Goal: Task Accomplishment & Management: Use online tool/utility

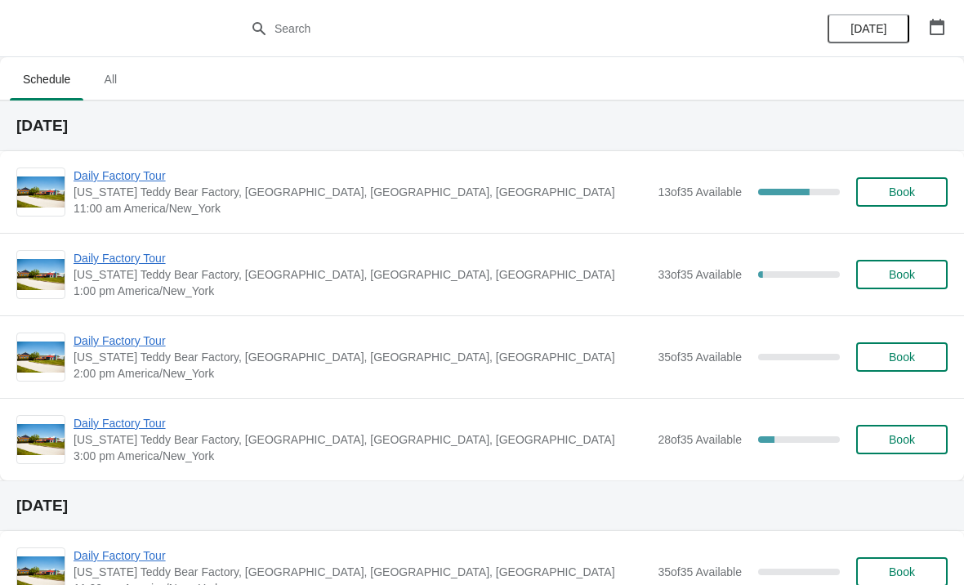
click at [172, 177] on span "Daily Factory Tour" at bounding box center [362, 175] width 576 height 16
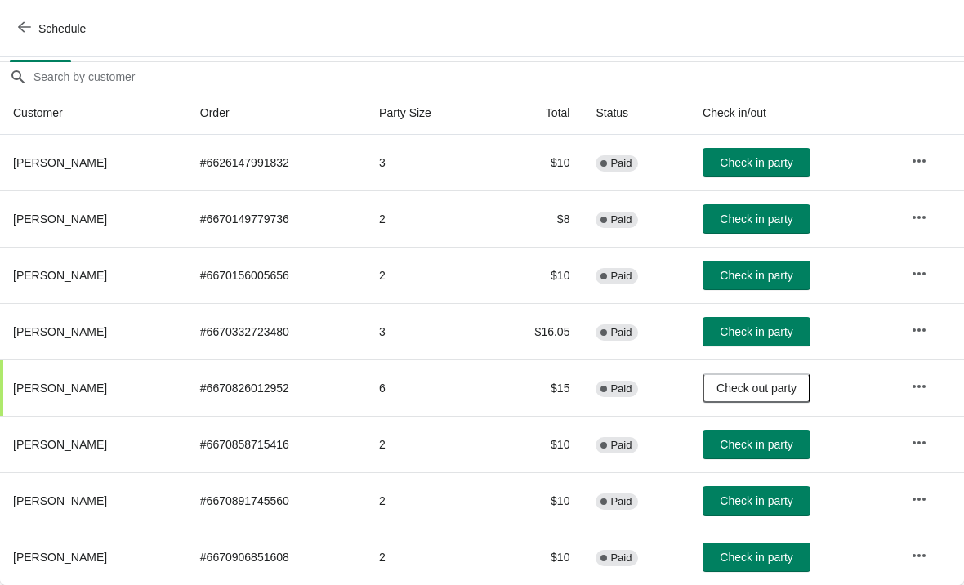
scroll to position [136, 0]
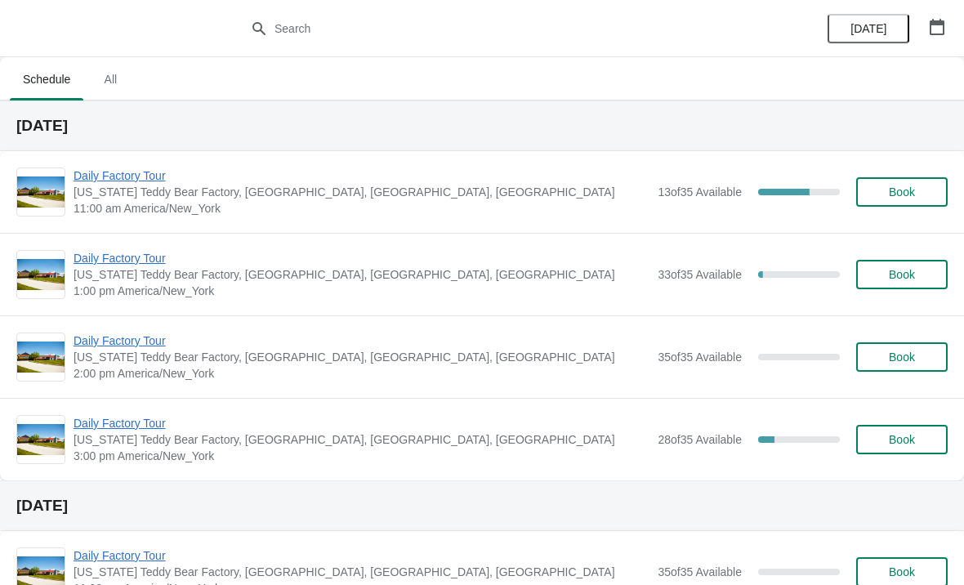
click at [96, 183] on span "Daily Factory Tour" at bounding box center [362, 175] width 576 height 16
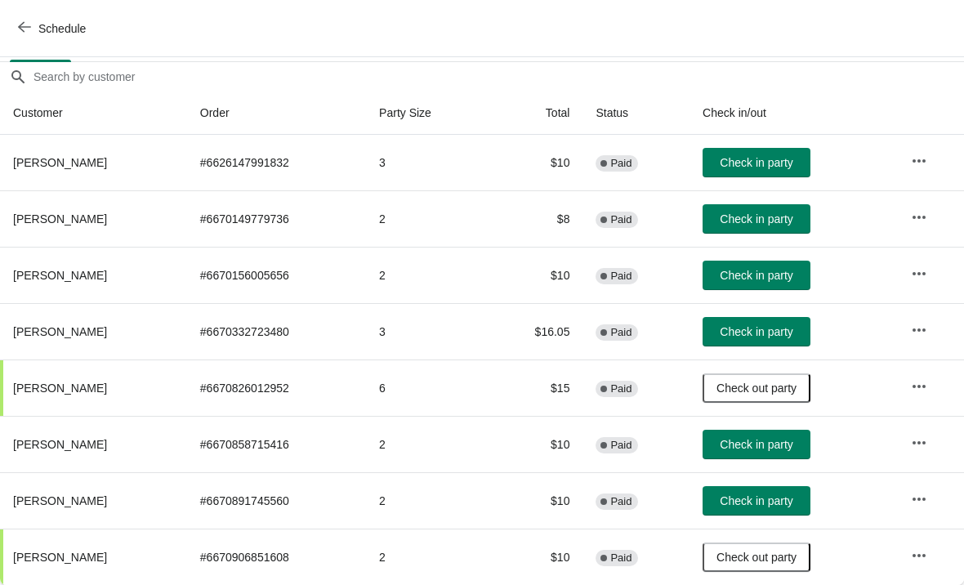
scroll to position [136, 0]
click at [782, 334] on span "Check in party" at bounding box center [756, 331] width 73 height 13
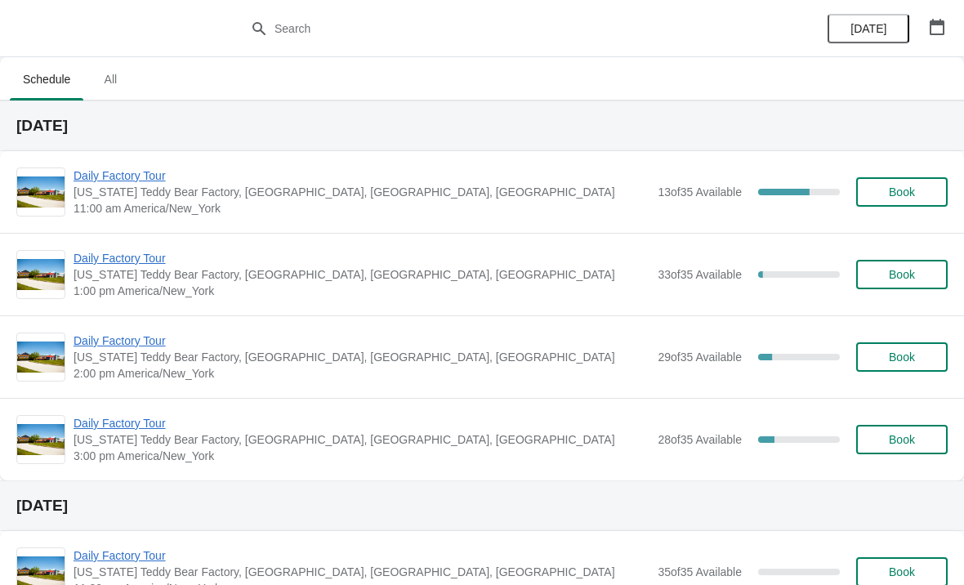
click at [168, 201] on span "11:00 am America/New_York" at bounding box center [362, 208] width 576 height 16
click at [154, 180] on span "Daily Factory Tour" at bounding box center [362, 175] width 576 height 16
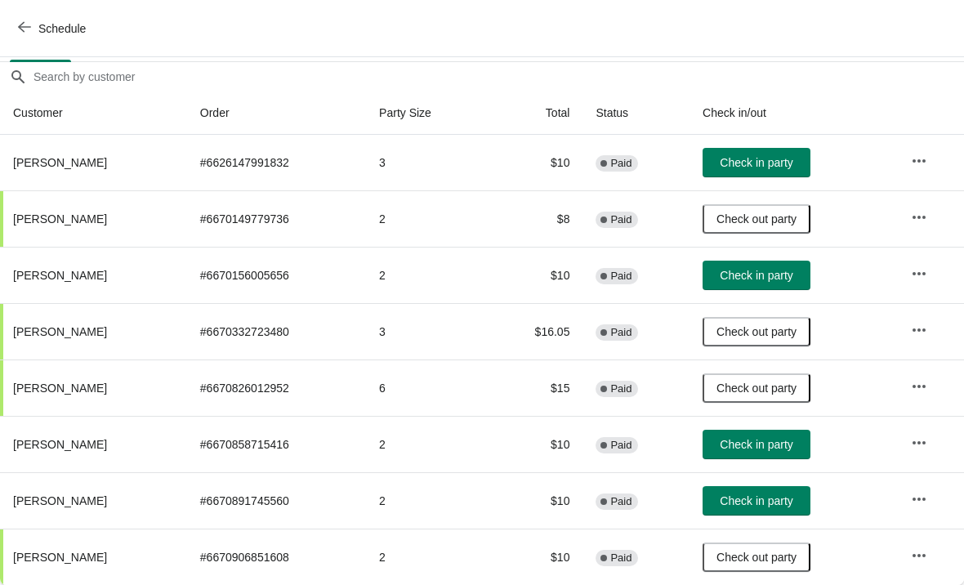
scroll to position [136, 0]
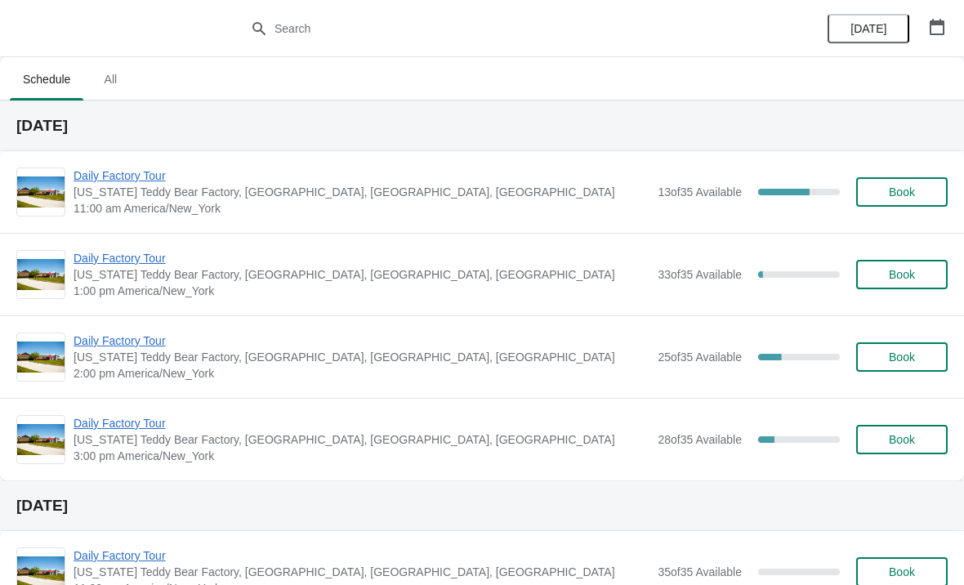
click at [143, 181] on span "Daily Factory Tour" at bounding box center [362, 175] width 576 height 16
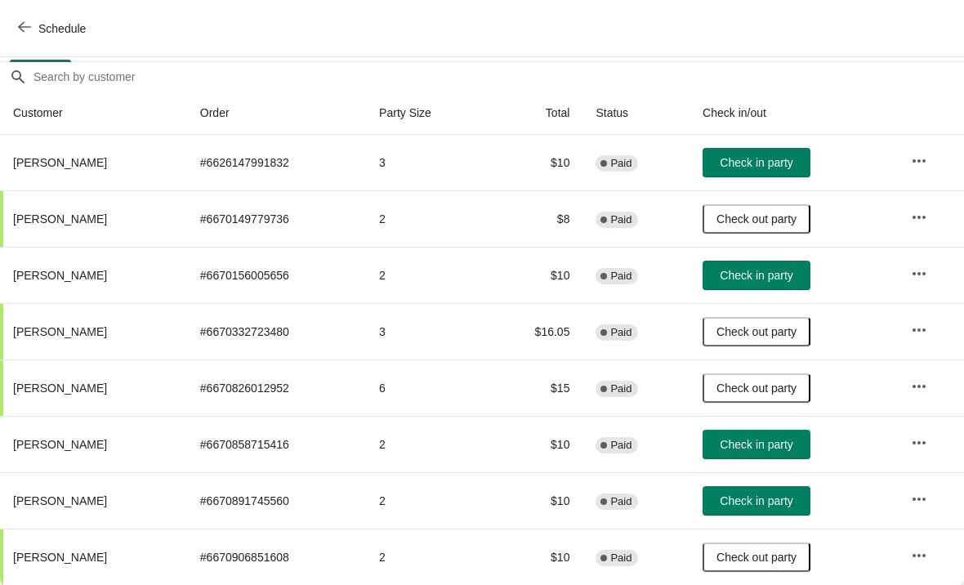
scroll to position [136, 0]
click at [761, 498] on span "Check in party" at bounding box center [756, 500] width 73 height 13
